Goal: Task Accomplishment & Management: Complete application form

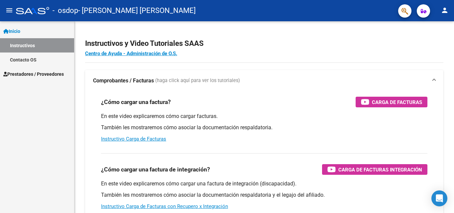
click at [7, 10] on mat-icon "menu" at bounding box center [9, 10] width 8 height 8
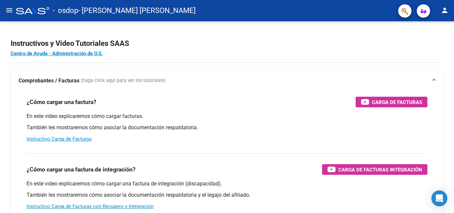
click at [7, 10] on mat-icon "menu" at bounding box center [9, 10] width 8 height 8
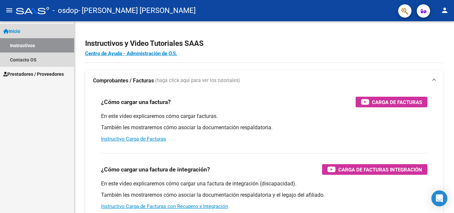
click at [27, 47] on link "Instructivos" at bounding box center [37, 45] width 74 height 14
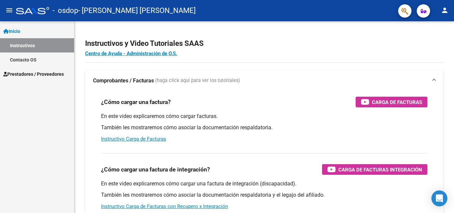
click at [27, 75] on span "Prestadores / Proveedores" at bounding box center [33, 73] width 60 height 7
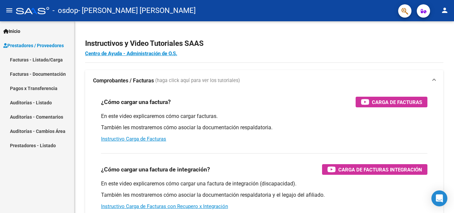
click at [27, 75] on link "Facturas - Documentación" at bounding box center [37, 74] width 74 height 14
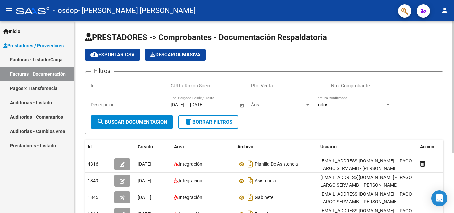
click at [202, 86] on input "CUIT / Razón Social" at bounding box center [208, 86] width 75 height 6
type input "20230833754"
click at [278, 82] on div "Pto. Venta" at bounding box center [288, 83] width 75 height 13
type input "00003"
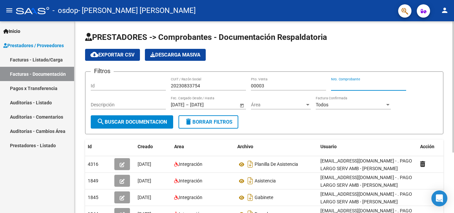
click at [353, 85] on input "Nro. Comprobante" at bounding box center [368, 86] width 75 height 6
type input "00001629"
click at [43, 59] on link "Facturas - Listado/Carga" at bounding box center [37, 60] width 74 height 14
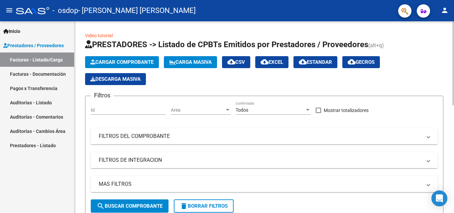
click at [119, 61] on span "Cargar Comprobante" at bounding box center [121, 62] width 63 height 6
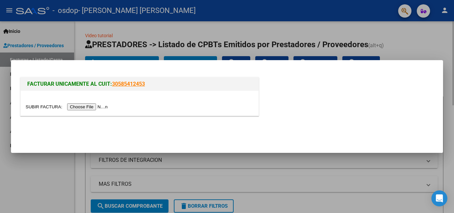
click at [91, 107] on input "file" at bounding box center [68, 106] width 84 height 7
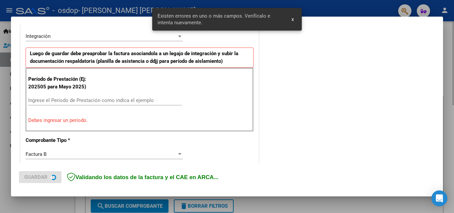
scroll to position [162, 0]
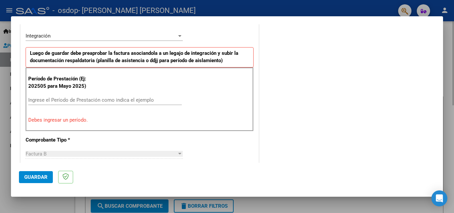
click at [54, 96] on div "Ingrese el Período de Prestación como indica el ejemplo" at bounding box center [105, 100] width 154 height 10
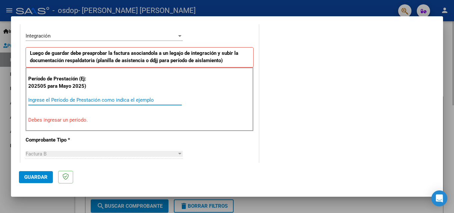
click at [53, 98] on input "Ingrese el Período de Prestación como indica el ejemplo" at bounding box center [105, 100] width 154 height 6
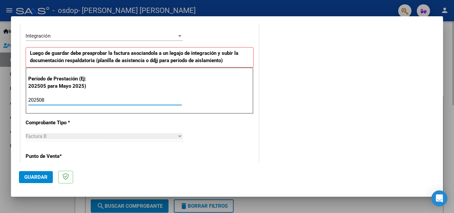
scroll to position [96, 0]
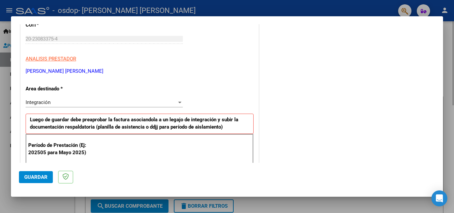
type input "202508"
click at [178, 99] on div "Integración" at bounding box center [104, 102] width 157 height 6
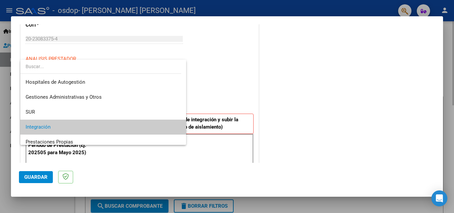
scroll to position [25, 0]
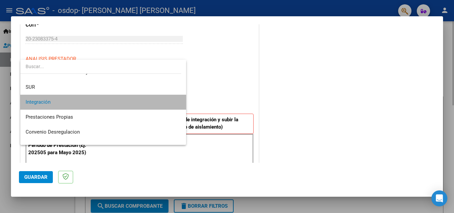
click at [169, 102] on span "Integración" at bounding box center [103, 102] width 155 height 15
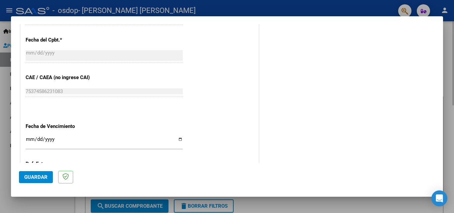
scroll to position [413, 0]
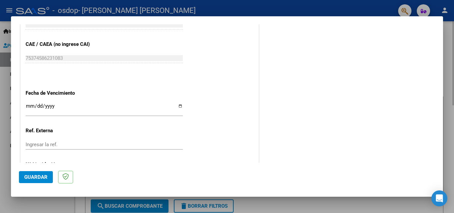
click at [179, 105] on input "Ingresar la fecha" at bounding box center [104, 108] width 157 height 11
type input "[DATE]"
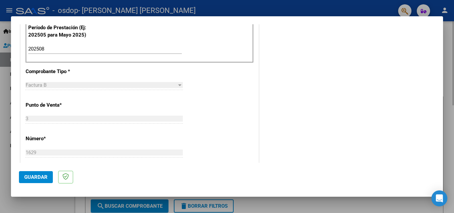
scroll to position [247, 0]
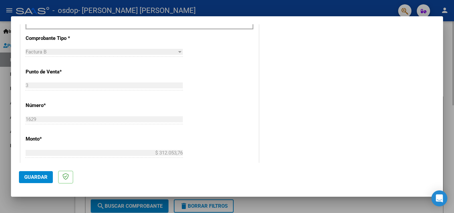
click at [37, 175] on span "Guardar" at bounding box center [35, 177] width 23 height 6
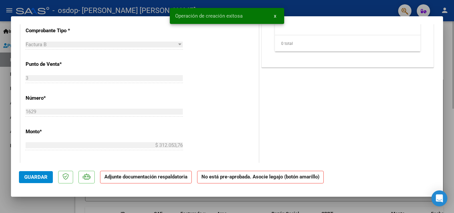
scroll to position [0, 0]
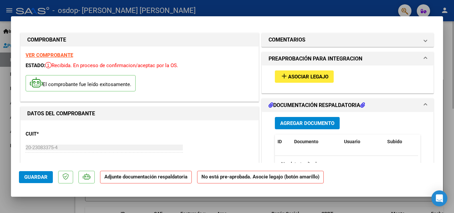
click at [285, 121] on span "Agregar Documento" at bounding box center [307, 123] width 54 height 6
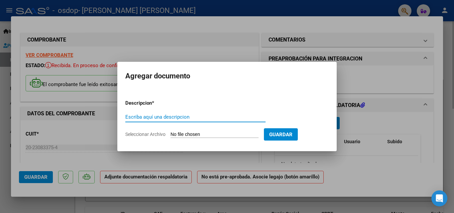
click at [194, 115] on input "Escriba aquí una descripcion" at bounding box center [195, 117] width 140 height 6
type input "p"
type input "Planilla de Asistencia a Escuela"
click at [198, 133] on input "Seleccionar Archivo" at bounding box center [214, 135] width 88 height 6
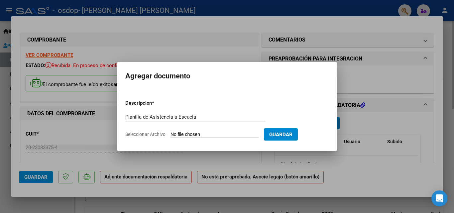
type input "C:\fakepath\Planilla de Asistencia a Escuela.pdf"
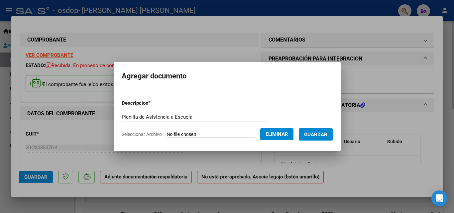
click at [327, 133] on span "Guardar" at bounding box center [315, 135] width 23 height 6
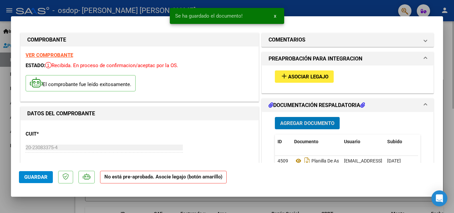
click at [304, 122] on span "Agregar Documento" at bounding box center [307, 123] width 54 height 6
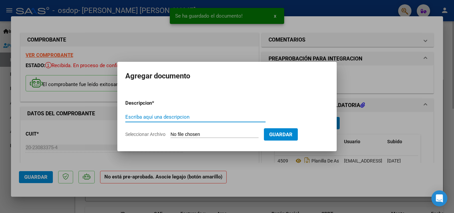
click at [193, 115] on input "Escriba aquí una descripcion" at bounding box center [195, 117] width 140 height 6
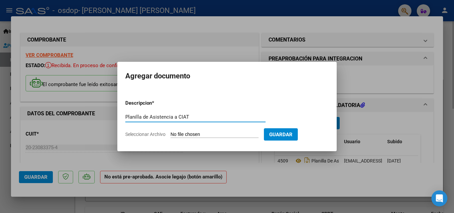
type input "Planilla de Asistencia a CIAT"
click at [188, 132] on input "Seleccionar Archivo" at bounding box center [214, 135] width 88 height 6
type input "C:\fakepath\Planilla de Asistencia a CIAT.pdf"
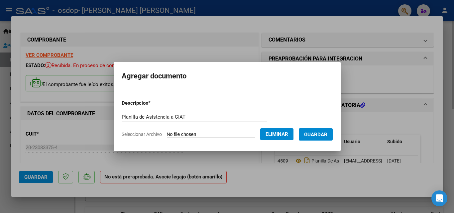
click at [281, 139] on button "Eliminar" at bounding box center [276, 134] width 33 height 12
click at [299, 139] on button "Guardar" at bounding box center [316, 134] width 34 height 12
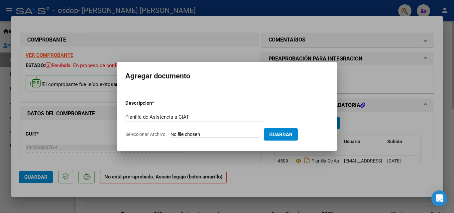
click at [233, 133] on input "Seleccionar Archivo" at bounding box center [214, 135] width 88 height 6
type input "C:\fakepath\Planilla de Asistencia a CIAT.pdf"
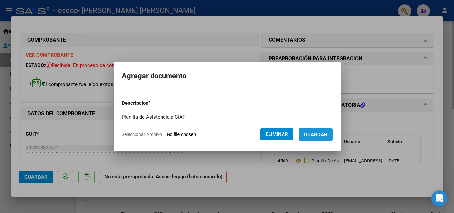
click at [320, 136] on span "Guardar" at bounding box center [315, 135] width 23 height 6
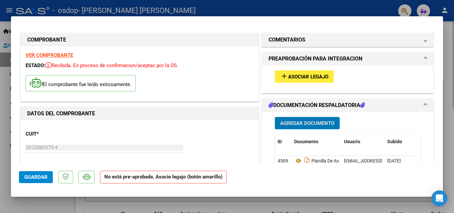
click at [292, 76] on span "Asociar Legajo" at bounding box center [308, 77] width 40 height 6
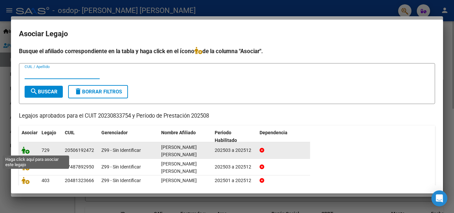
click at [27, 152] on icon at bounding box center [26, 150] width 8 height 7
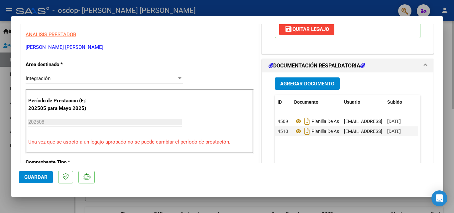
scroll to position [266, 0]
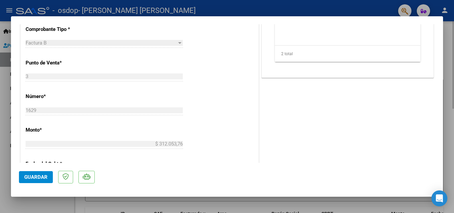
click at [34, 180] on span "Guardar" at bounding box center [35, 177] width 23 height 6
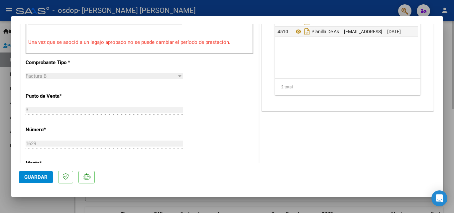
scroll to position [399, 0]
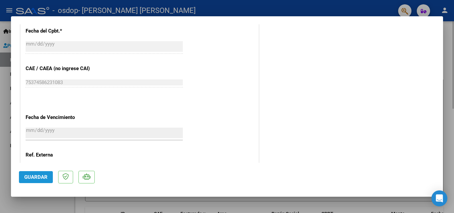
click at [35, 176] on span "Guardar" at bounding box center [35, 177] width 23 height 6
click at [3, 98] on div at bounding box center [227, 106] width 454 height 213
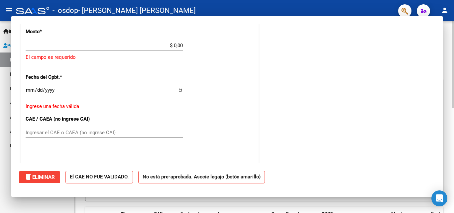
scroll to position [0, 0]
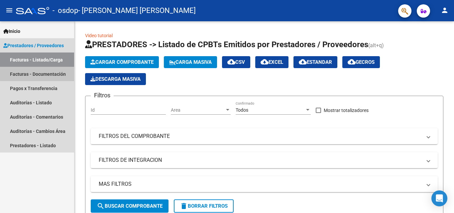
click at [48, 72] on link "Facturas - Documentación" at bounding box center [37, 74] width 74 height 14
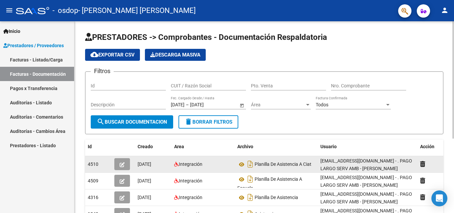
scroll to position [66, 0]
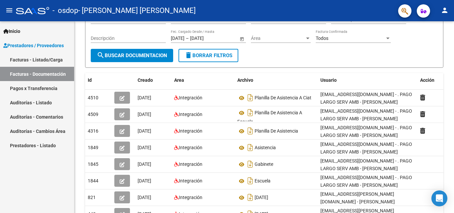
click at [23, 73] on link "Facturas - Documentación" at bounding box center [37, 74] width 74 height 14
click at [25, 61] on link "Facturas - Listado/Carga" at bounding box center [37, 60] width 74 height 14
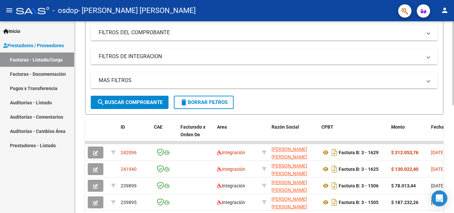
scroll to position [105, 0]
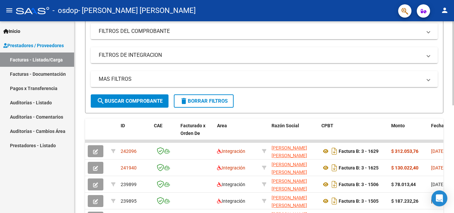
click at [449, 80] on div at bounding box center [453, 110] width 2 height 84
